Goal: Obtain resource: Obtain resource

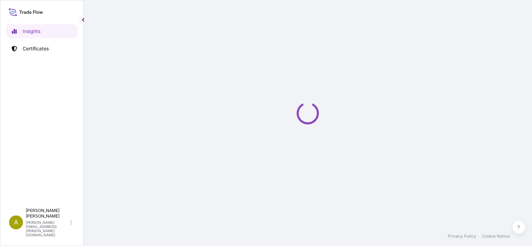
select select "2025"
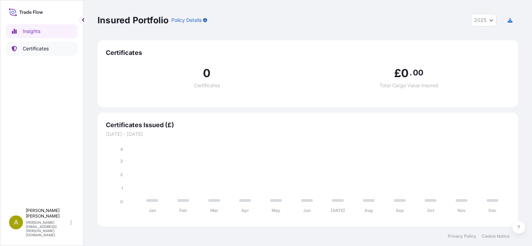
click at [33, 50] on p "Certificates" at bounding box center [36, 48] width 26 height 7
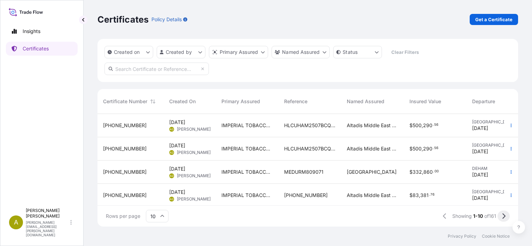
click at [505, 216] on button at bounding box center [503, 216] width 12 height 11
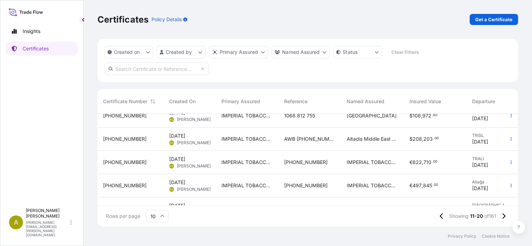
scroll to position [58, 0]
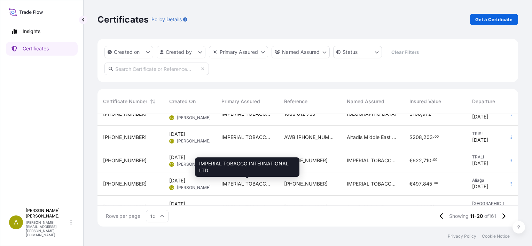
click at [251, 183] on span "IMPERIAL TOBACCO INTERNATIONAL LTD" at bounding box center [247, 184] width 52 height 7
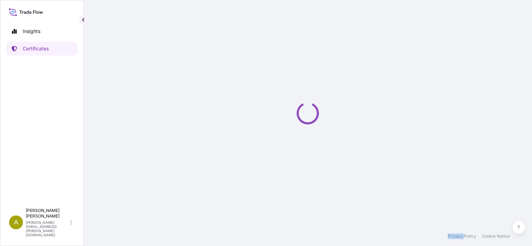
click at [251, 183] on div "Loading" at bounding box center [307, 113] width 420 height 227
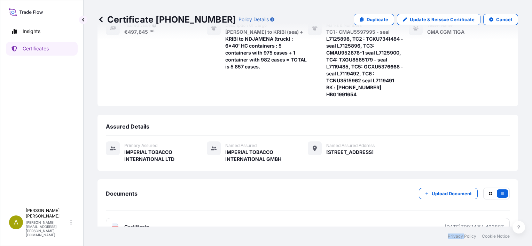
scroll to position [116, 0]
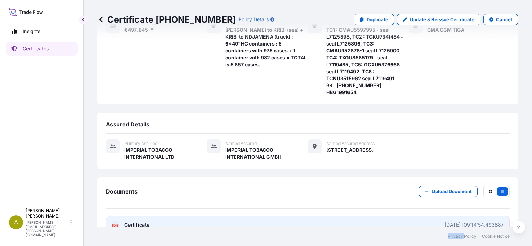
click at [134, 222] on span "Certificate" at bounding box center [136, 225] width 25 height 7
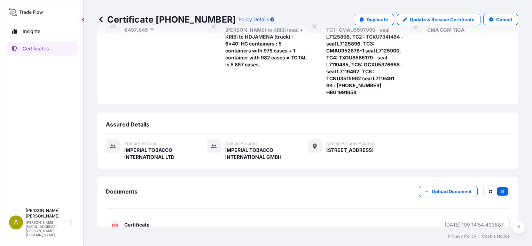
click at [114, 20] on p "Certificate [PHONE_NUMBER]" at bounding box center [166, 19] width 138 height 11
click at [44, 48] on p "Certificates" at bounding box center [36, 48] width 26 height 7
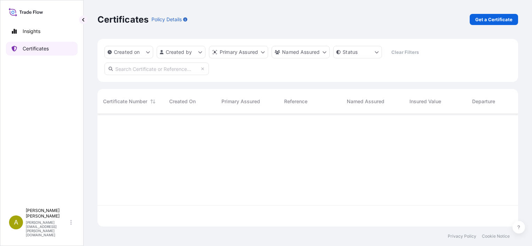
scroll to position [111, 415]
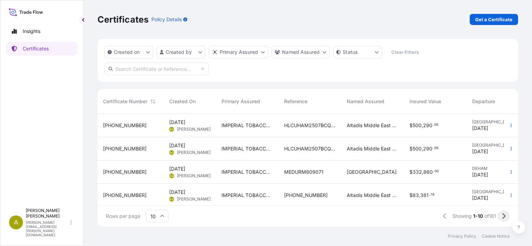
click at [505, 217] on icon at bounding box center [503, 217] width 3 height 6
click at [504, 215] on icon at bounding box center [503, 217] width 3 height 6
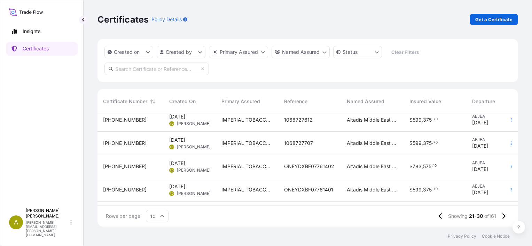
scroll to position [0, 0]
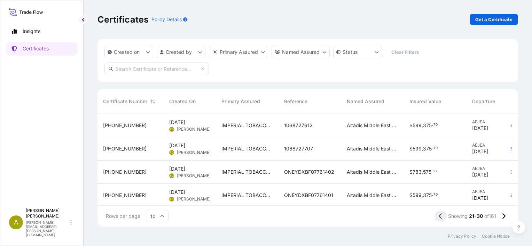
click at [439, 215] on icon at bounding box center [440, 217] width 3 height 6
click at [440, 217] on icon at bounding box center [441, 217] width 3 height 6
click at [503, 217] on icon at bounding box center [504, 216] width 4 height 6
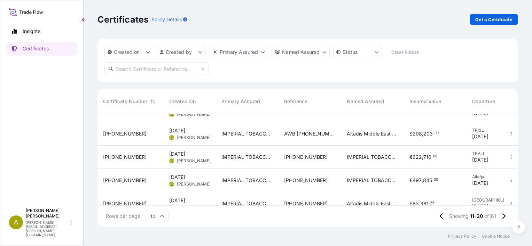
scroll to position [63, 0]
click at [509, 179] on icon "button" at bounding box center [511, 180] width 4 height 4
